Goal: Task Accomplishment & Management: Manage account settings

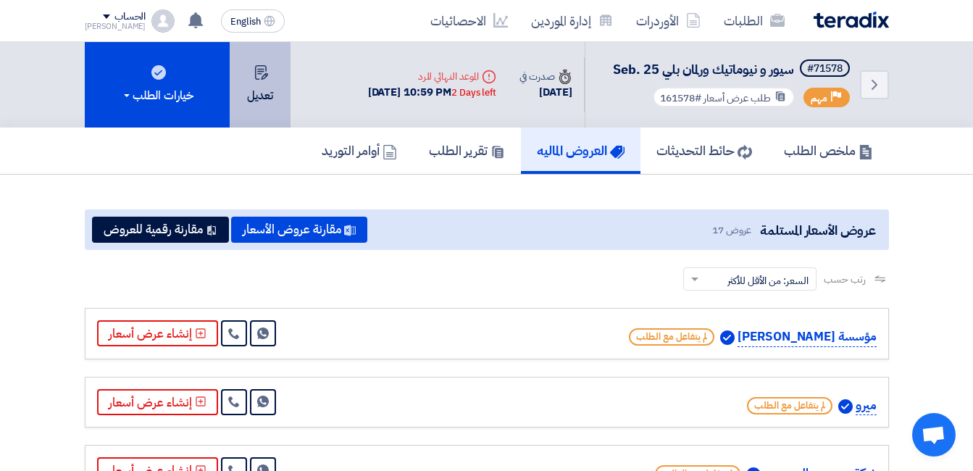
click at [275, 86] on button "تعديل" at bounding box center [260, 84] width 61 height 85
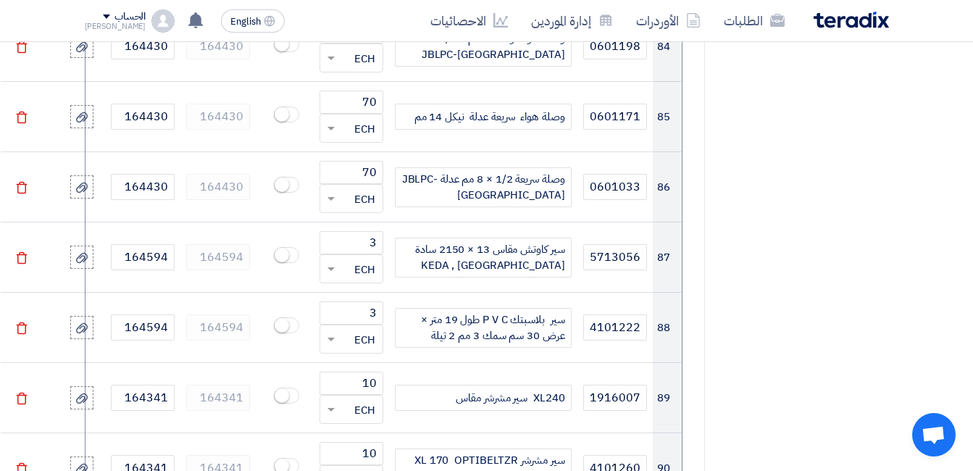
scroll to position [7173, 0]
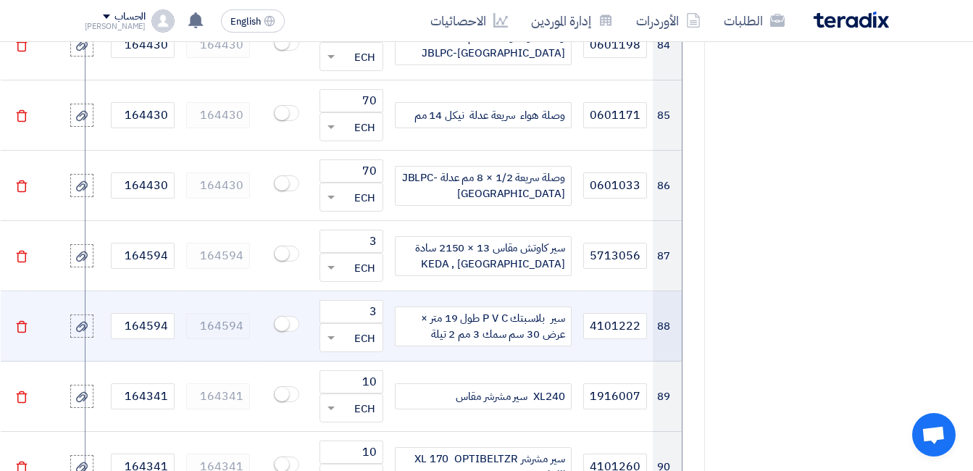
click at [429, 306] on div "سير بلاسبتك P V C طول 19 متر × عرض 30 سم سمك 3 مم 2 تيلة" at bounding box center [483, 326] width 177 height 40
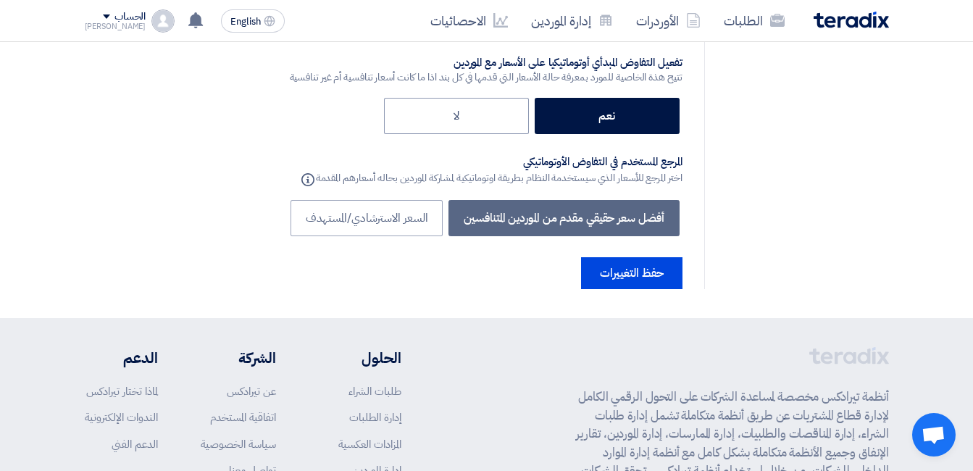
scroll to position [9325, 0]
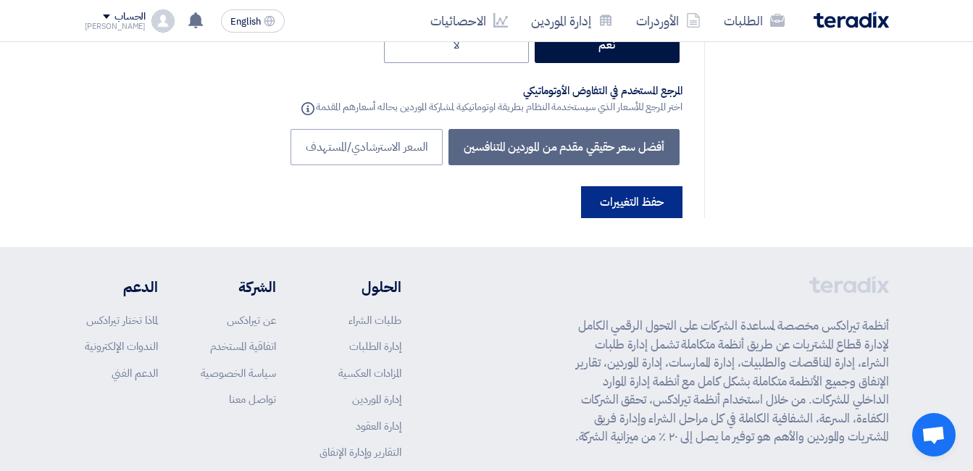
click at [625, 186] on button "حفظ التغييرات" at bounding box center [631, 202] width 101 height 32
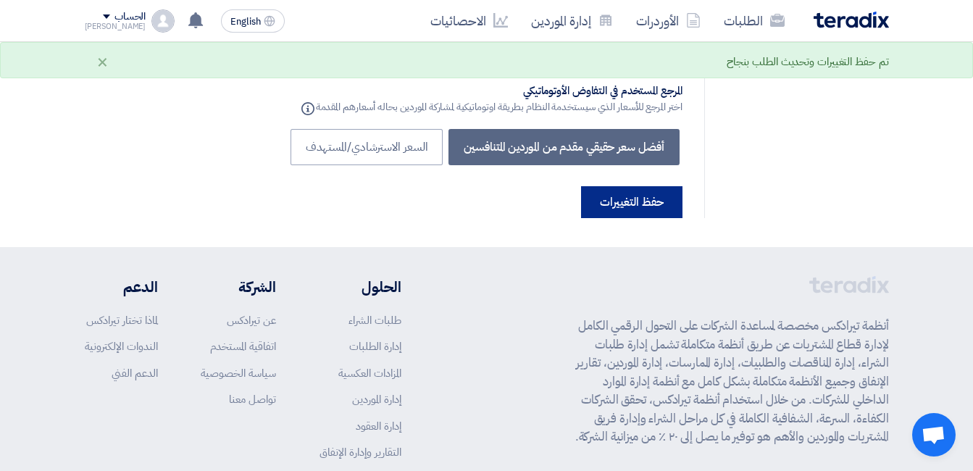
scroll to position [0, 0]
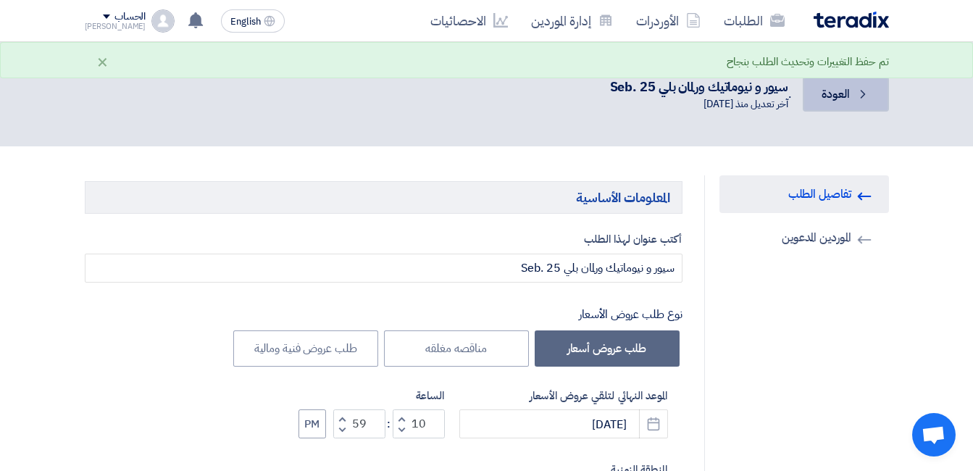
click at [883, 89] on link "Back العودة" at bounding box center [845, 94] width 85 height 35
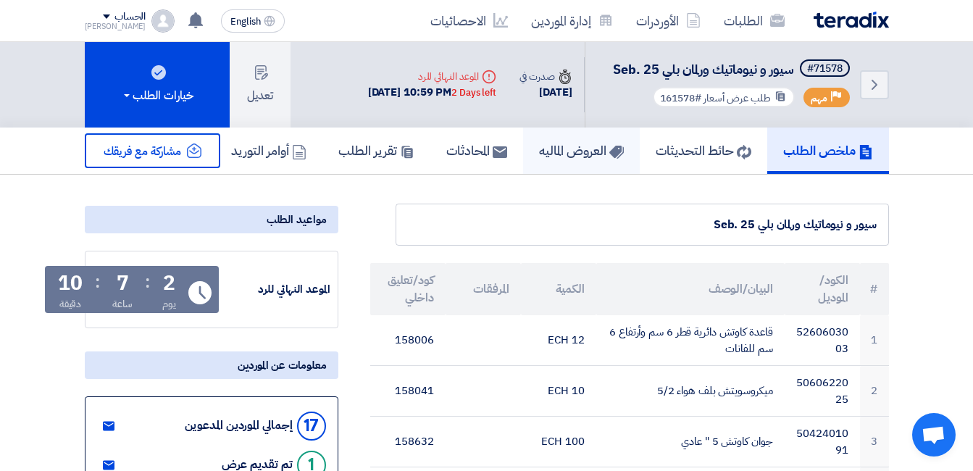
click at [539, 157] on h5 "العروض الماليه" at bounding box center [581, 150] width 85 height 17
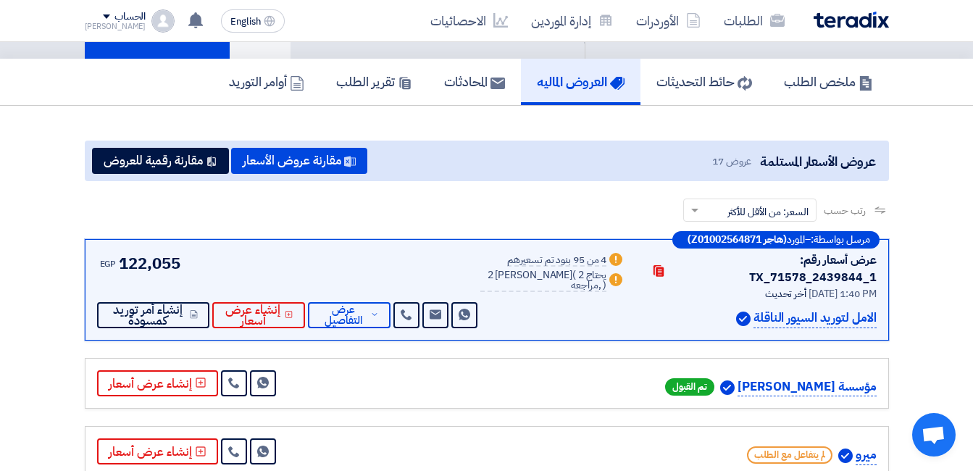
scroll to position [72, 0]
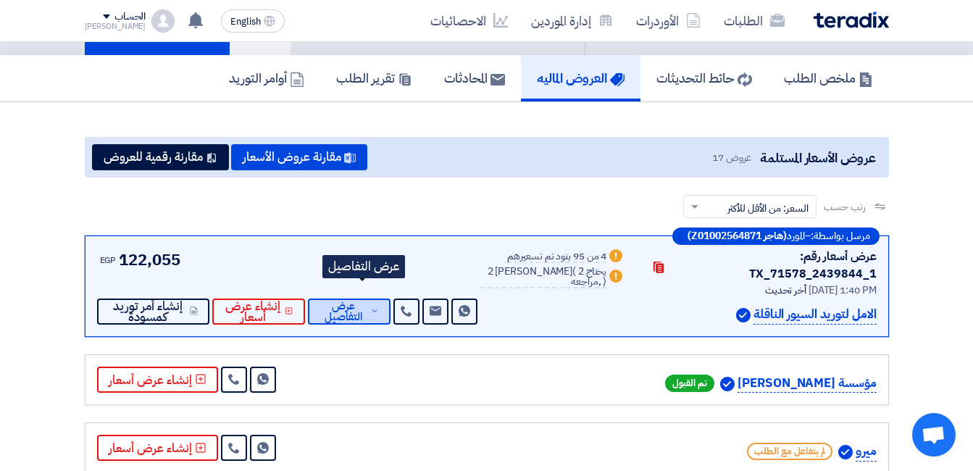
click at [337, 301] on span "عرض التفاصيل" at bounding box center [344, 312] width 48 height 22
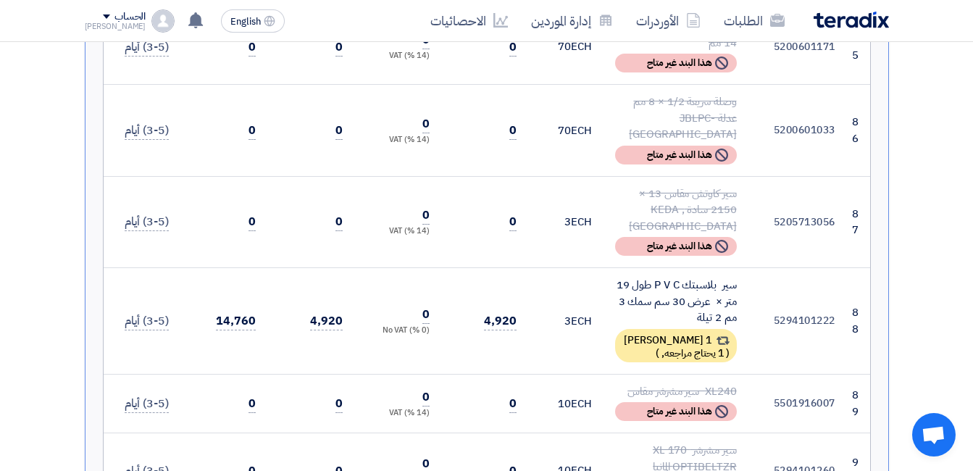
scroll to position [6666, 0]
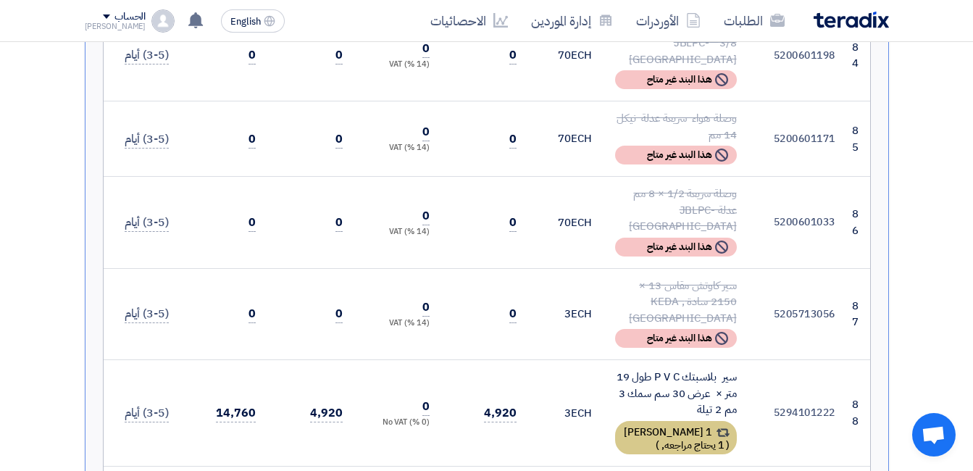
click at [706, 438] on span "1 يحتاج مراجعه," at bounding box center [692, 445] width 62 height 15
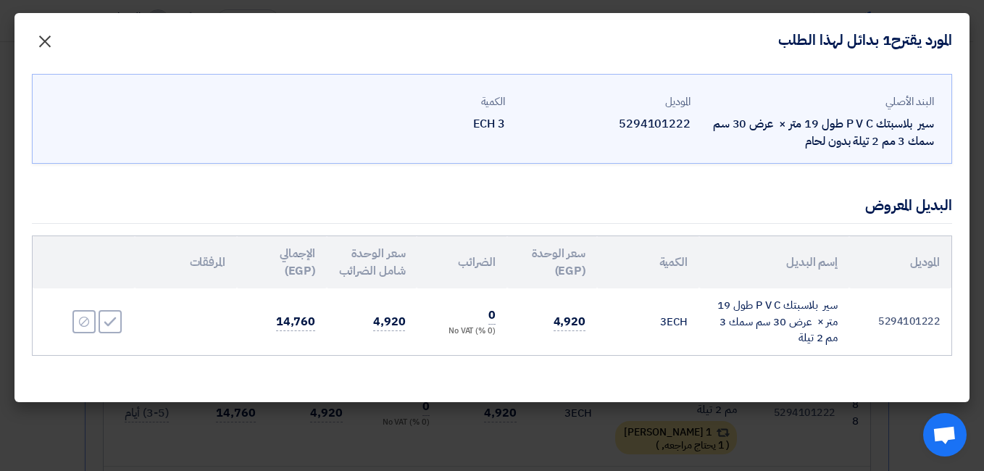
click at [50, 44] on span "×" at bounding box center [44, 40] width 17 height 43
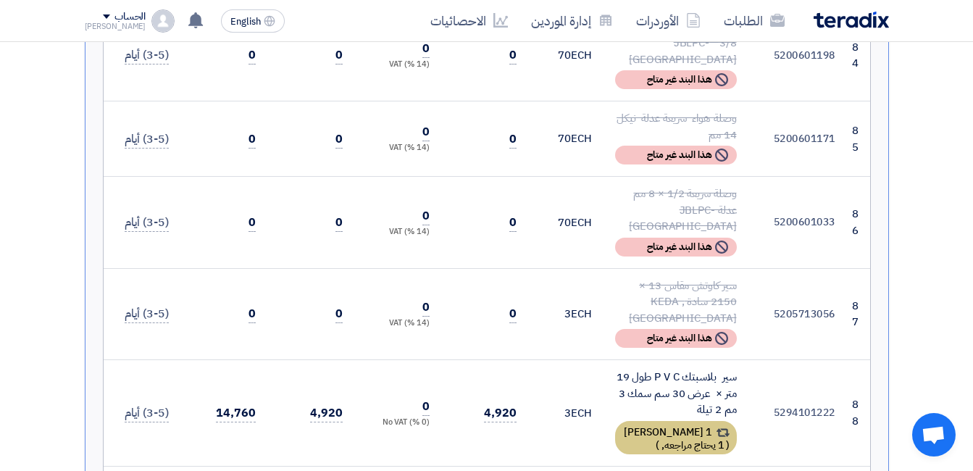
click at [667, 421] on div "1 [PERSON_NAME] ( 1 يحتاج مراجعه, )" at bounding box center [676, 437] width 122 height 33
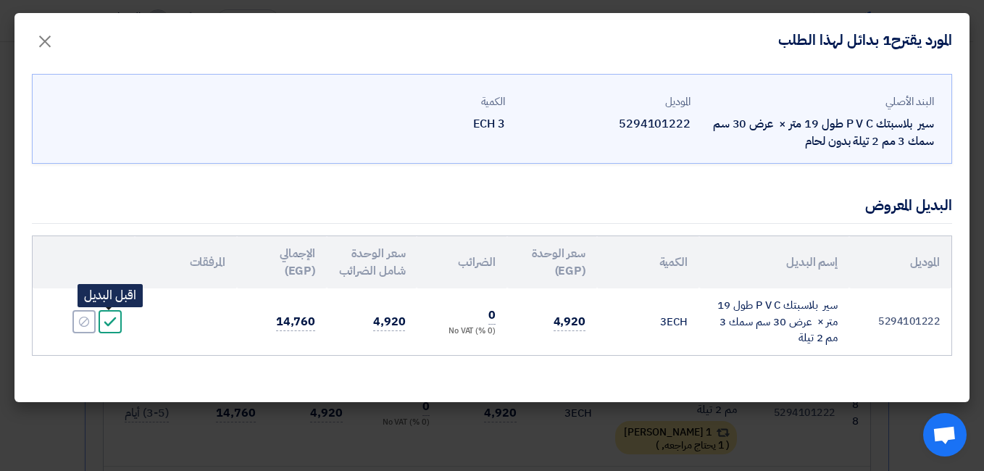
click at [110, 322] on icon "Accept" at bounding box center [110, 321] width 13 height 13
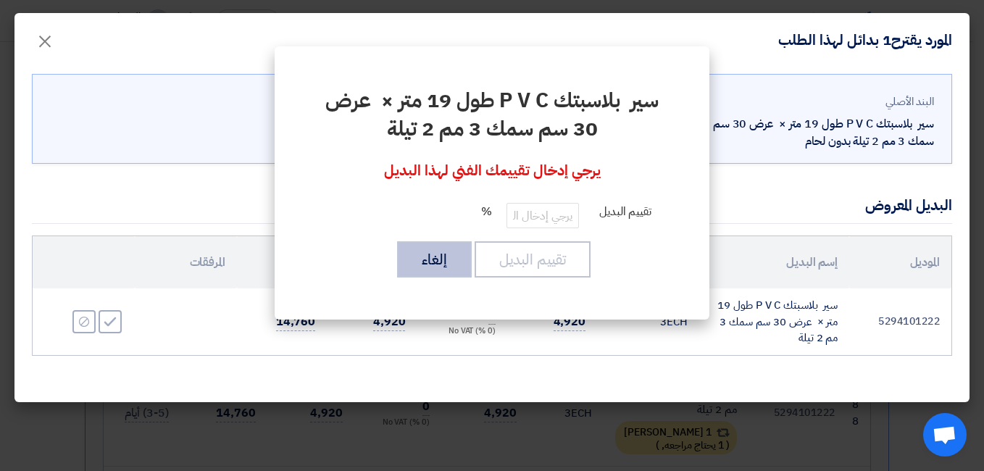
click at [443, 261] on button "إلغاء" at bounding box center [434, 259] width 75 height 36
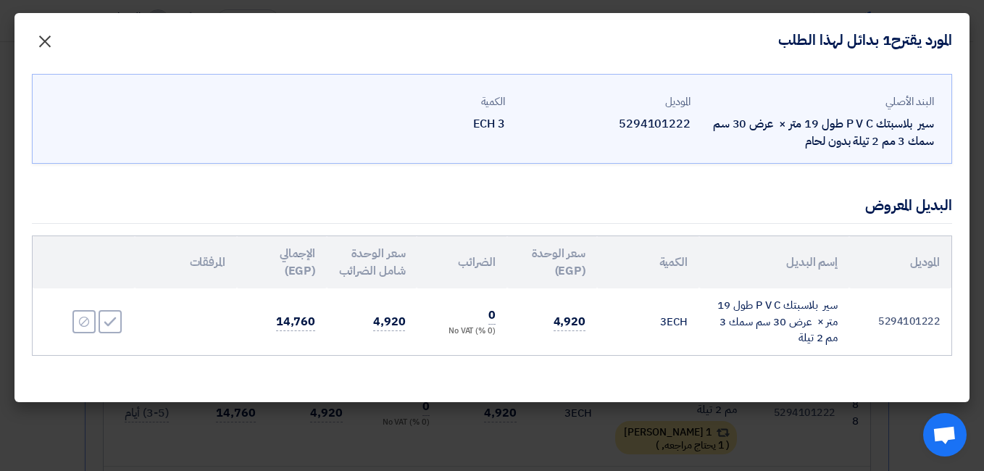
click at [49, 37] on span "×" at bounding box center [44, 40] width 17 height 43
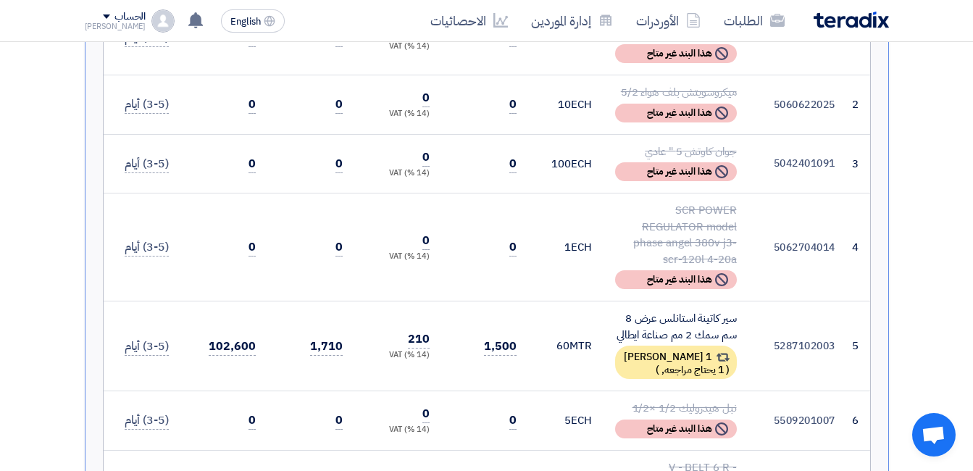
scroll to position [652, 0]
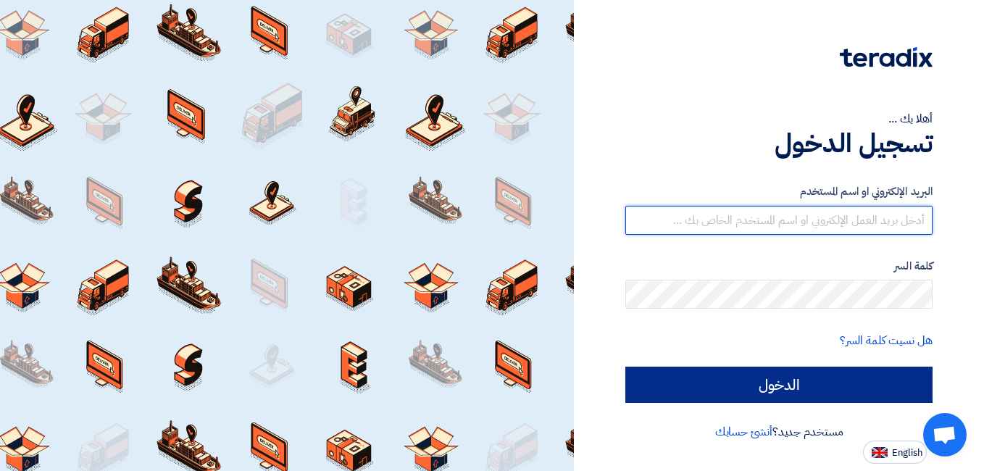
type input "mohamed.mohy@wadigroup.com.eg"
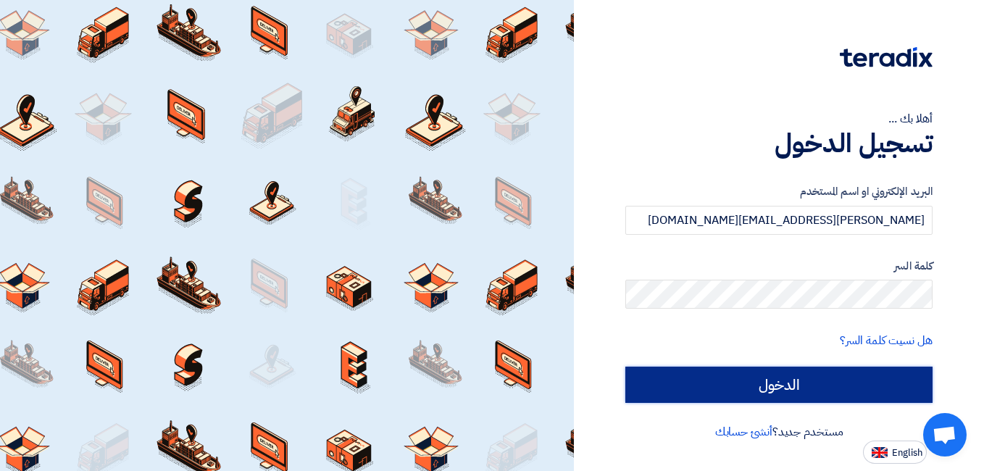
click at [777, 378] on input "الدخول" at bounding box center [778, 385] width 307 height 36
